Goal: Task Accomplishment & Management: Use online tool/utility

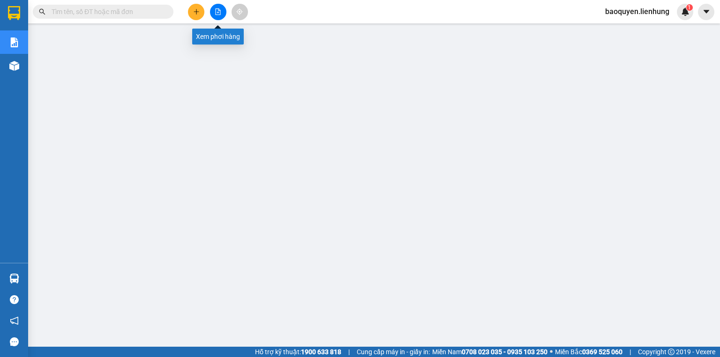
click at [215, 8] on icon "file-add" at bounding box center [218, 11] width 7 height 7
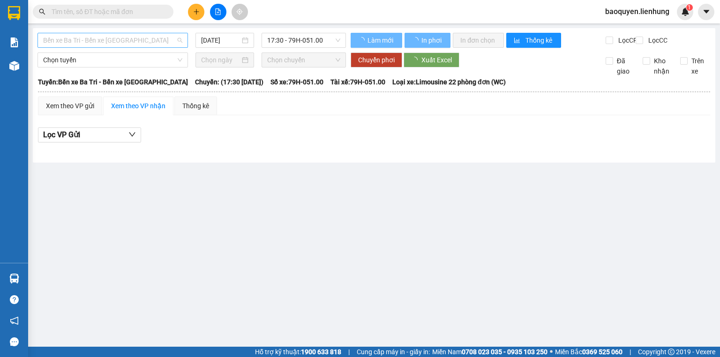
click at [137, 45] on span "Bến xe Ba Tri - Bến xe [GEOGRAPHIC_DATA]" at bounding box center [112, 40] width 139 height 14
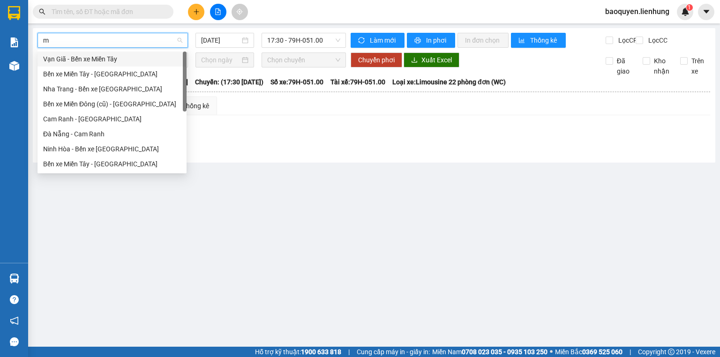
type input "m"
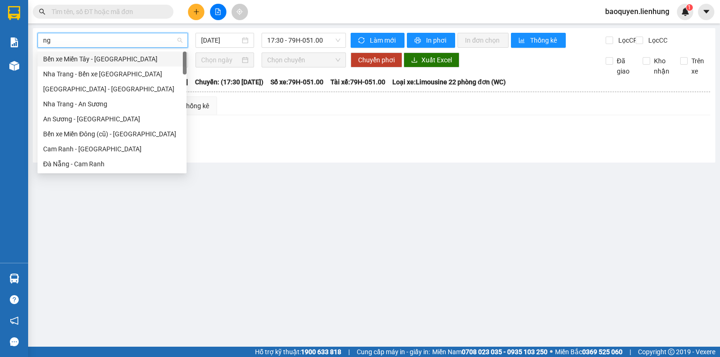
type input "nga"
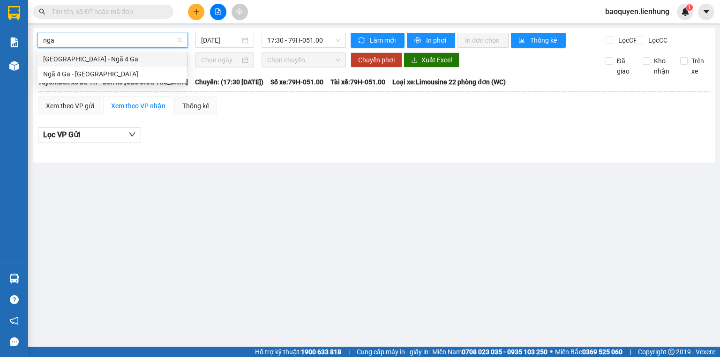
click at [139, 64] on div "[GEOGRAPHIC_DATA] - Ngã 4 Ga" at bounding box center [111, 59] width 149 height 15
type input "[DATE]"
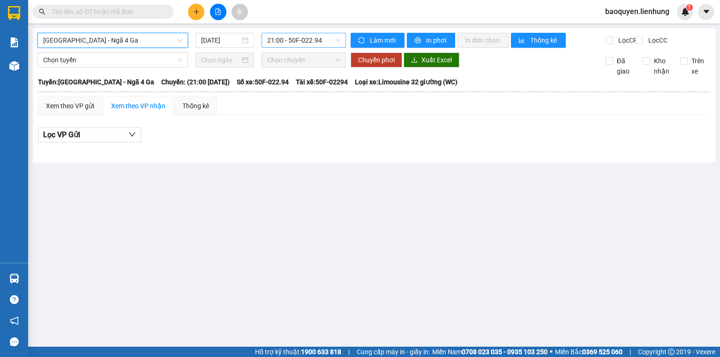
click at [328, 37] on span "21:00 - 50F-022.94" at bounding box center [304, 40] width 74 height 14
click at [322, 90] on div "22:00 - 79F-000.24" at bounding box center [303, 89] width 73 height 10
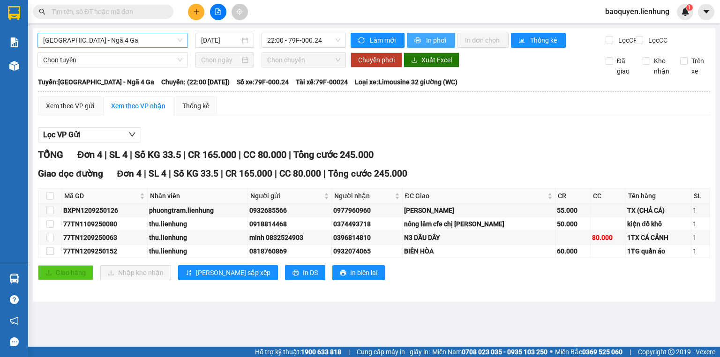
click at [419, 41] on icon "printer" at bounding box center [418, 40] width 6 height 6
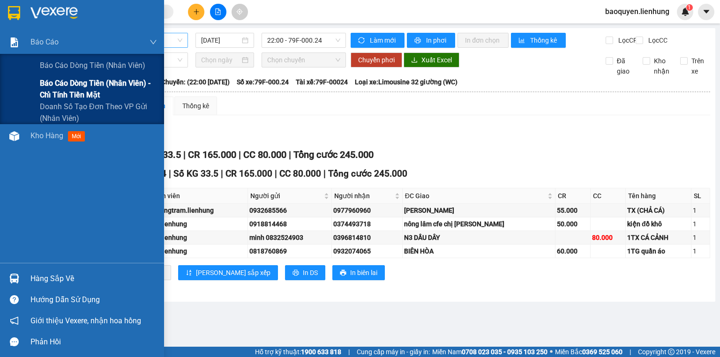
click at [62, 88] on span "Báo cáo dòng tiền (nhân viên) - chỉ tính tiền mặt" at bounding box center [98, 88] width 117 height 23
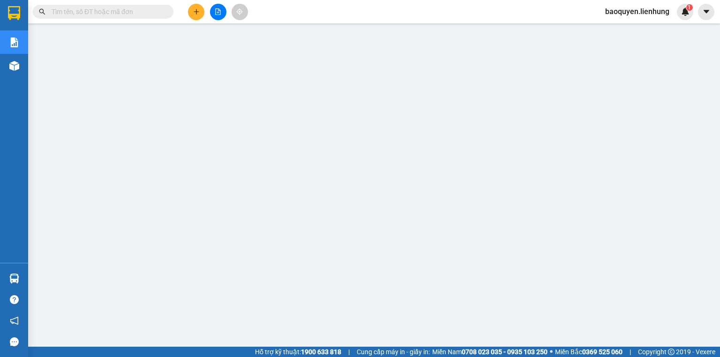
click at [648, 13] on span "baoquyen.lienhung" at bounding box center [636, 12] width 79 height 12
click at [630, 30] on span "Đăng xuất" at bounding box center [641, 29] width 60 height 10
